Goal: Register for event/course

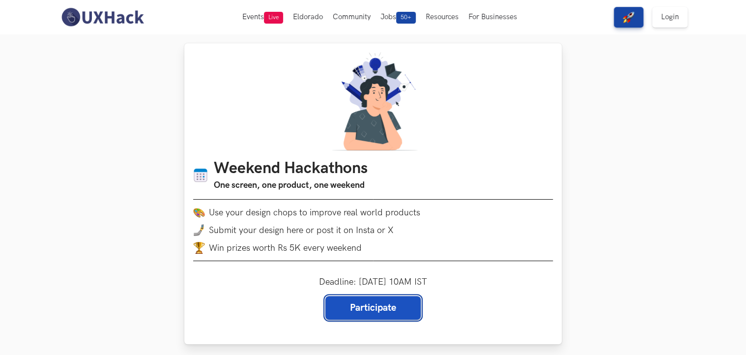
click at [358, 308] on link "Participate" at bounding box center [372, 308] width 95 height 24
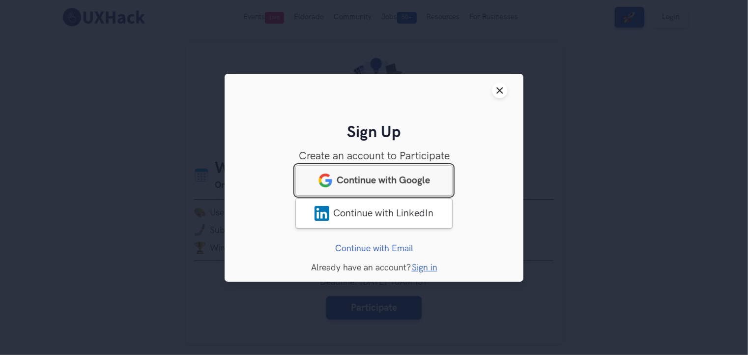
click at [385, 176] on span "Continue with Google" at bounding box center [383, 180] width 93 height 12
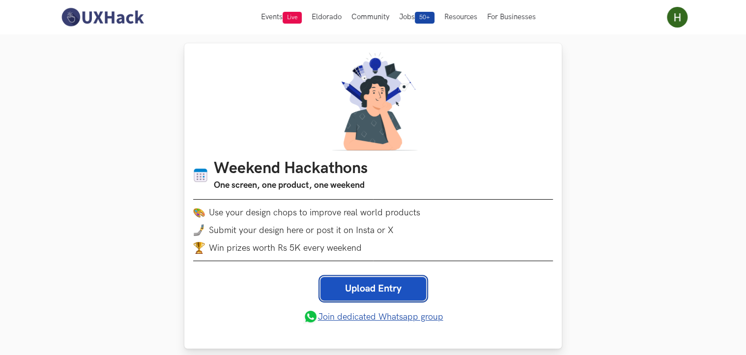
click at [381, 289] on link "Upload Entry" at bounding box center [374, 289] width 106 height 24
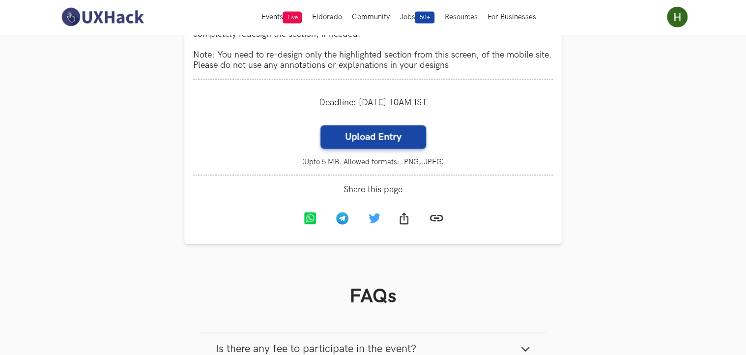
scroll to position [982, 0]
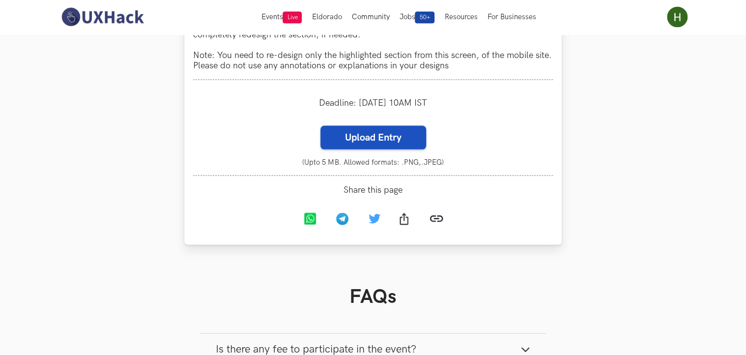
click at [356, 149] on label "Upload Entry" at bounding box center [374, 138] width 106 height 24
click at [321, 126] on input "Upload Entry" at bounding box center [320, 125] width 0 height 0
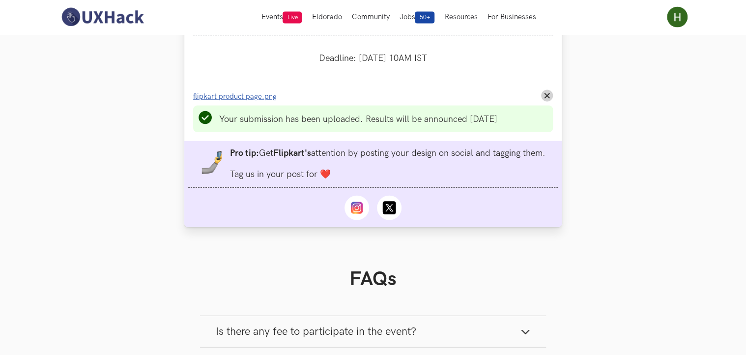
scroll to position [977, 0]
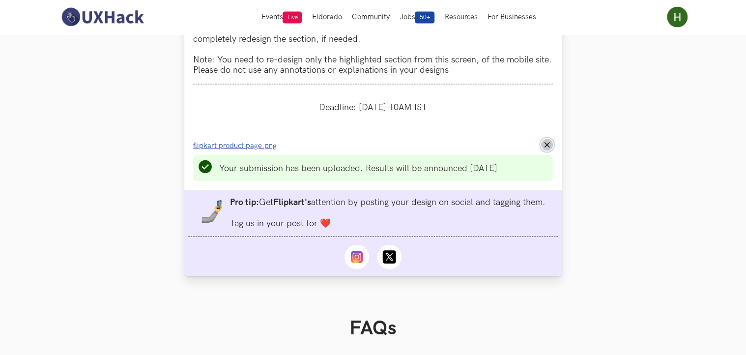
click at [548, 147] on line at bounding box center [547, 145] width 4 height 4
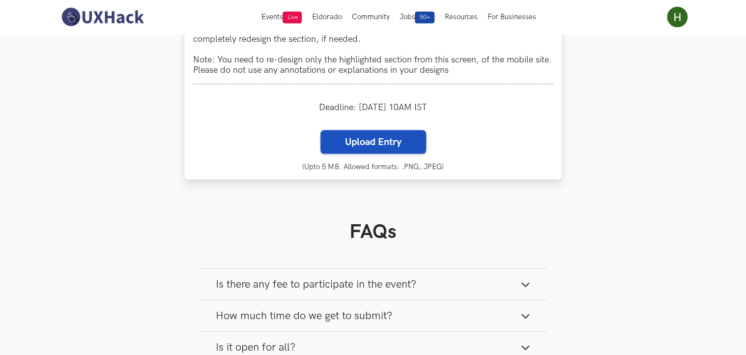
click at [378, 153] on label "Upload Entry" at bounding box center [374, 142] width 106 height 24
click at [321, 130] on input "Upload Entry" at bounding box center [320, 130] width 0 height 0
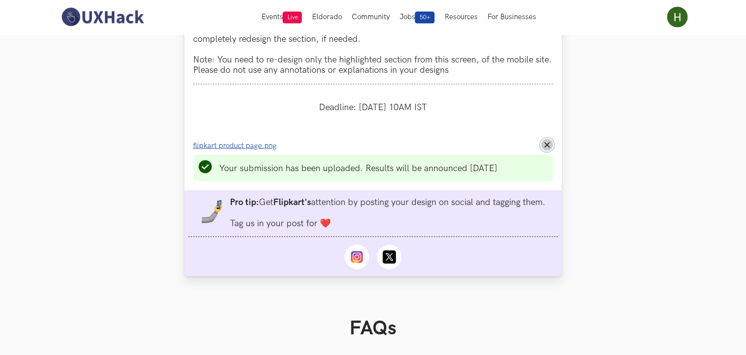
click at [544, 148] on icon "Remove File" at bounding box center [547, 145] width 6 height 6
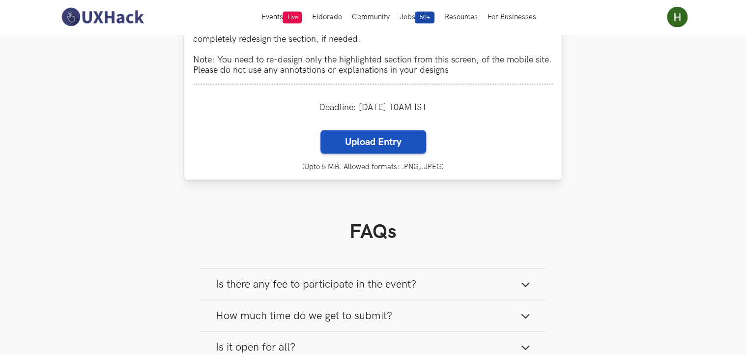
click at [381, 154] on label "Upload Entry" at bounding box center [374, 142] width 106 height 24
click at [321, 130] on input "Upload Entry" at bounding box center [320, 130] width 0 height 0
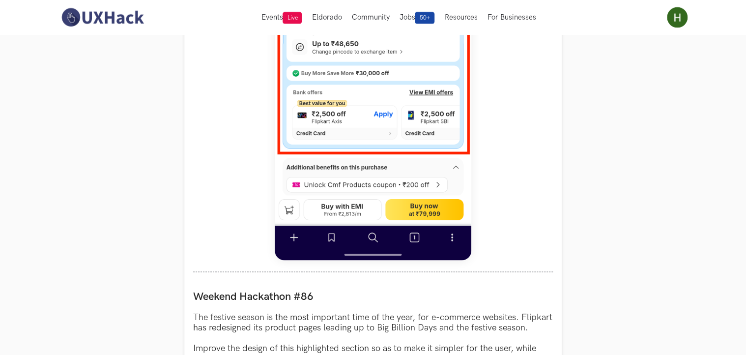
scroll to position [497, 0]
